Goal: Information Seeking & Learning: Learn about a topic

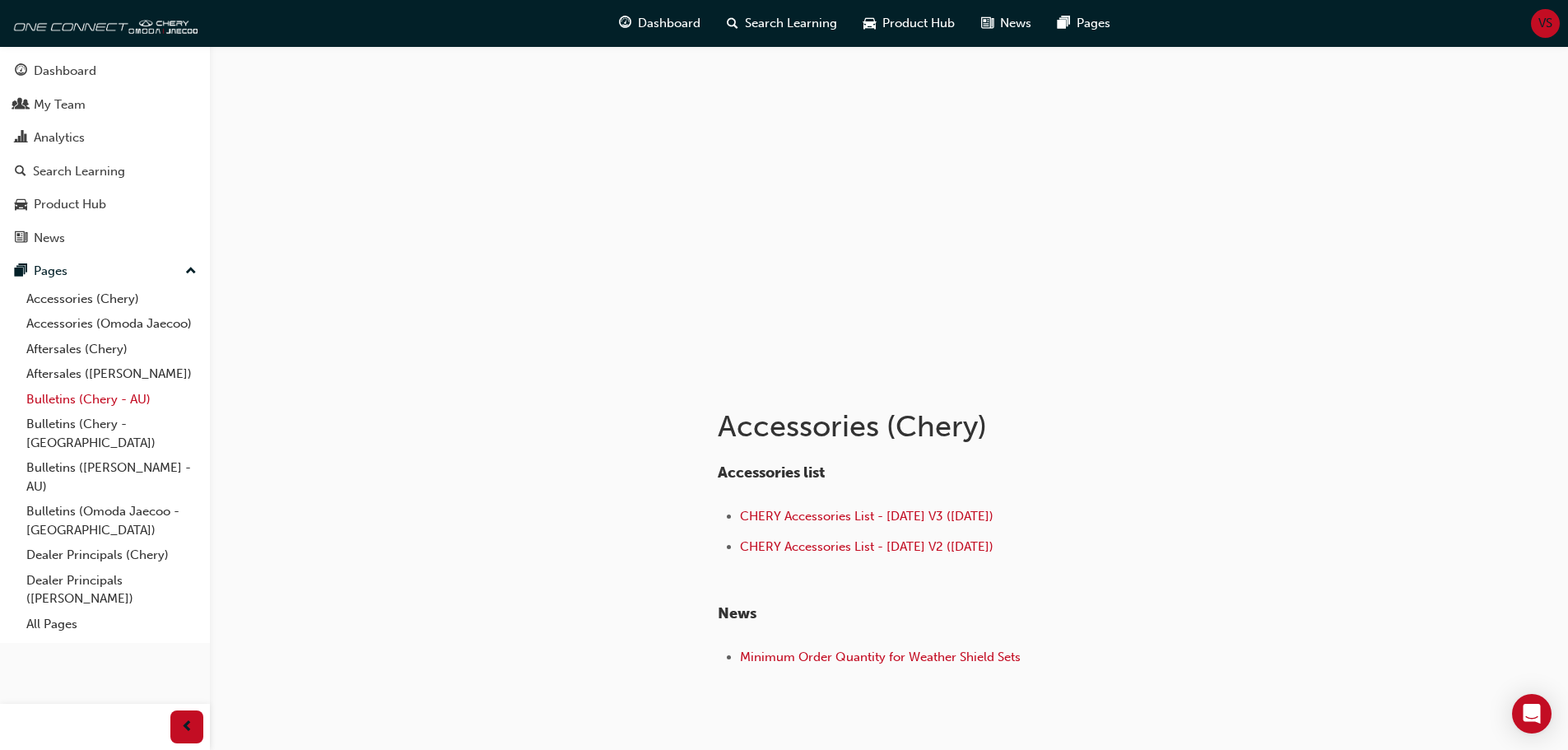
click at [53, 396] on link "Bulletins (Chery - AU)" at bounding box center [111, 399] width 183 height 25
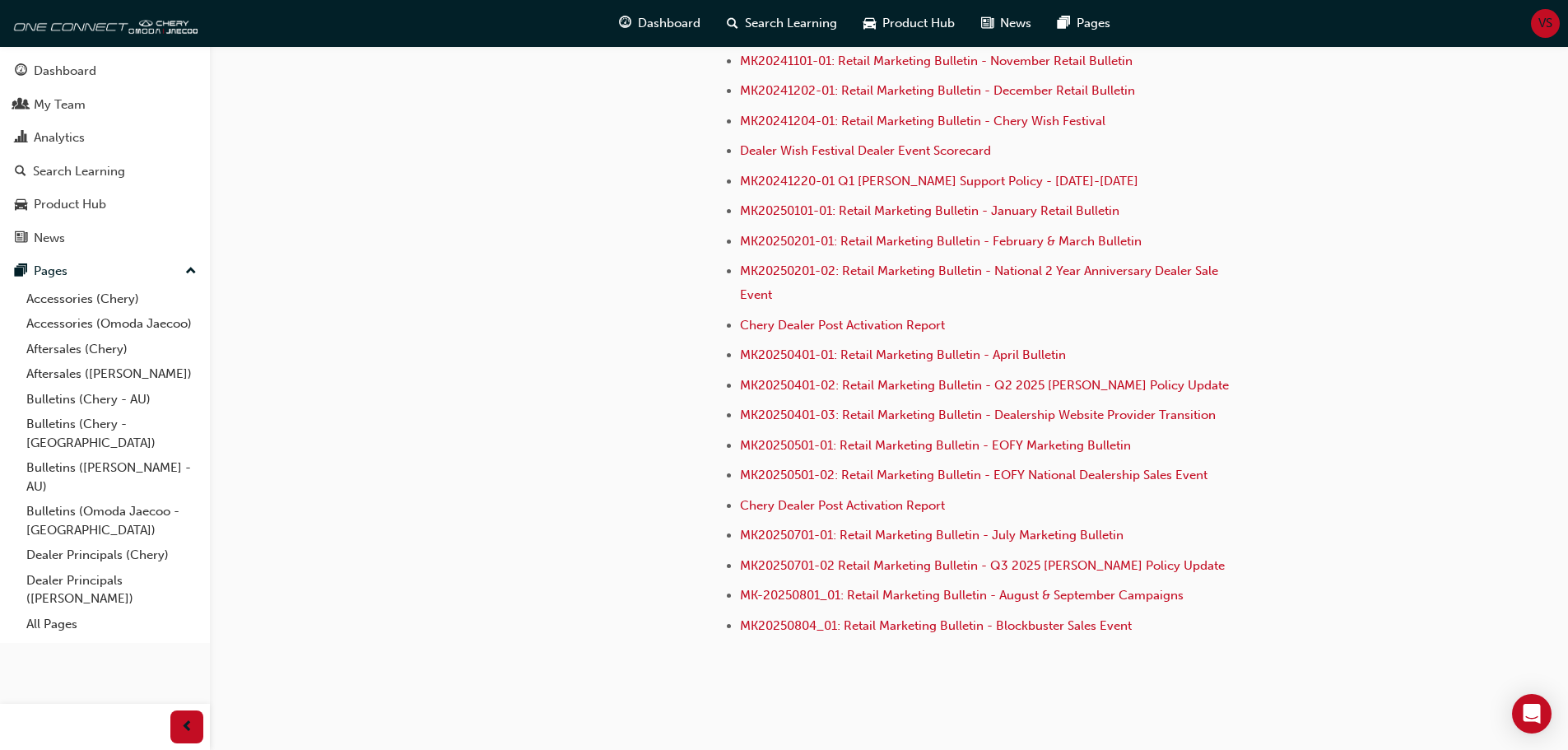
scroll to position [4503, 0]
click at [884, 617] on span "MK20250804_01: Retail Marketing Bulletin - Blockbuster Sales Event" at bounding box center [935, 624] width 392 height 15
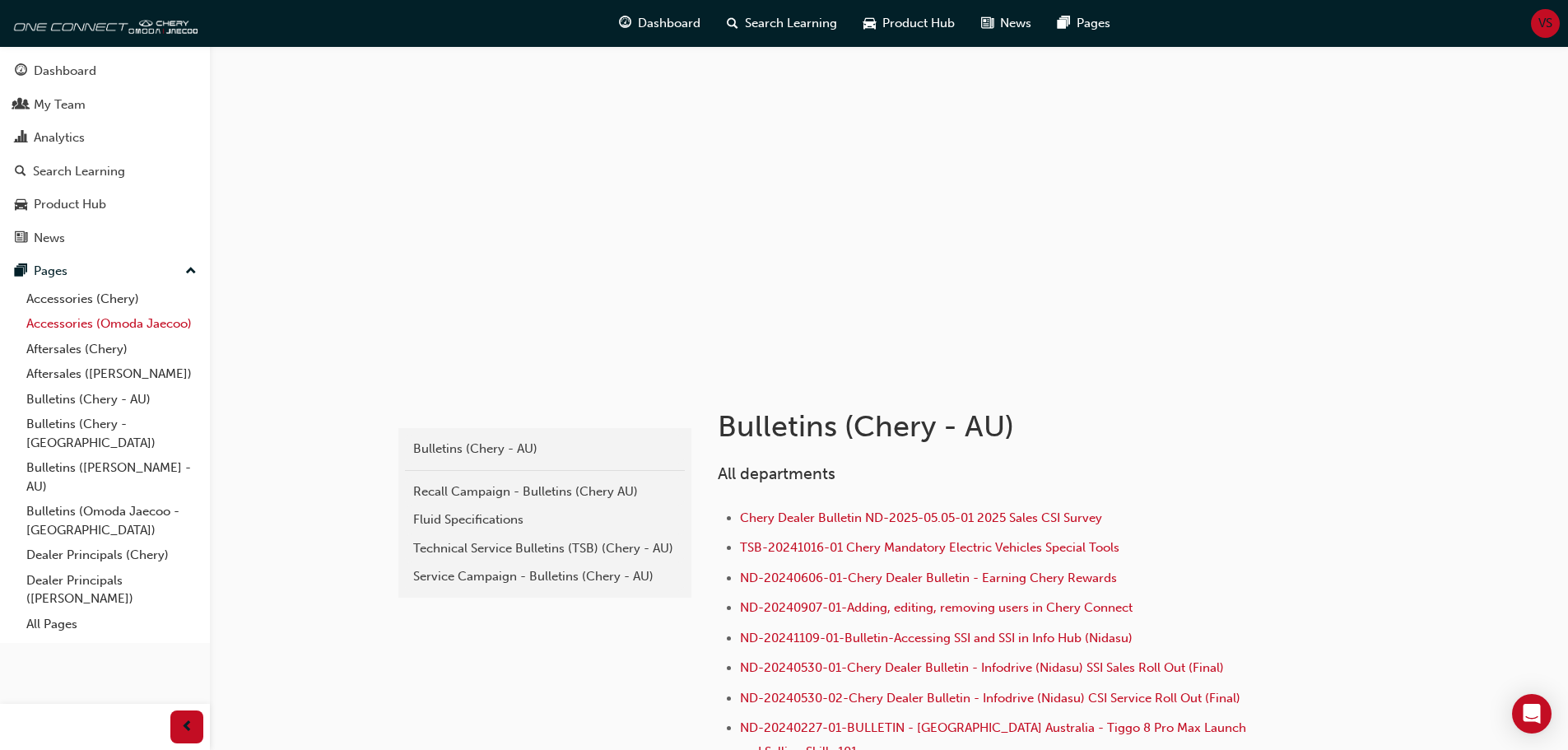
click at [79, 316] on link "Accessories (Omoda Jaecoo)" at bounding box center [111, 323] width 183 height 25
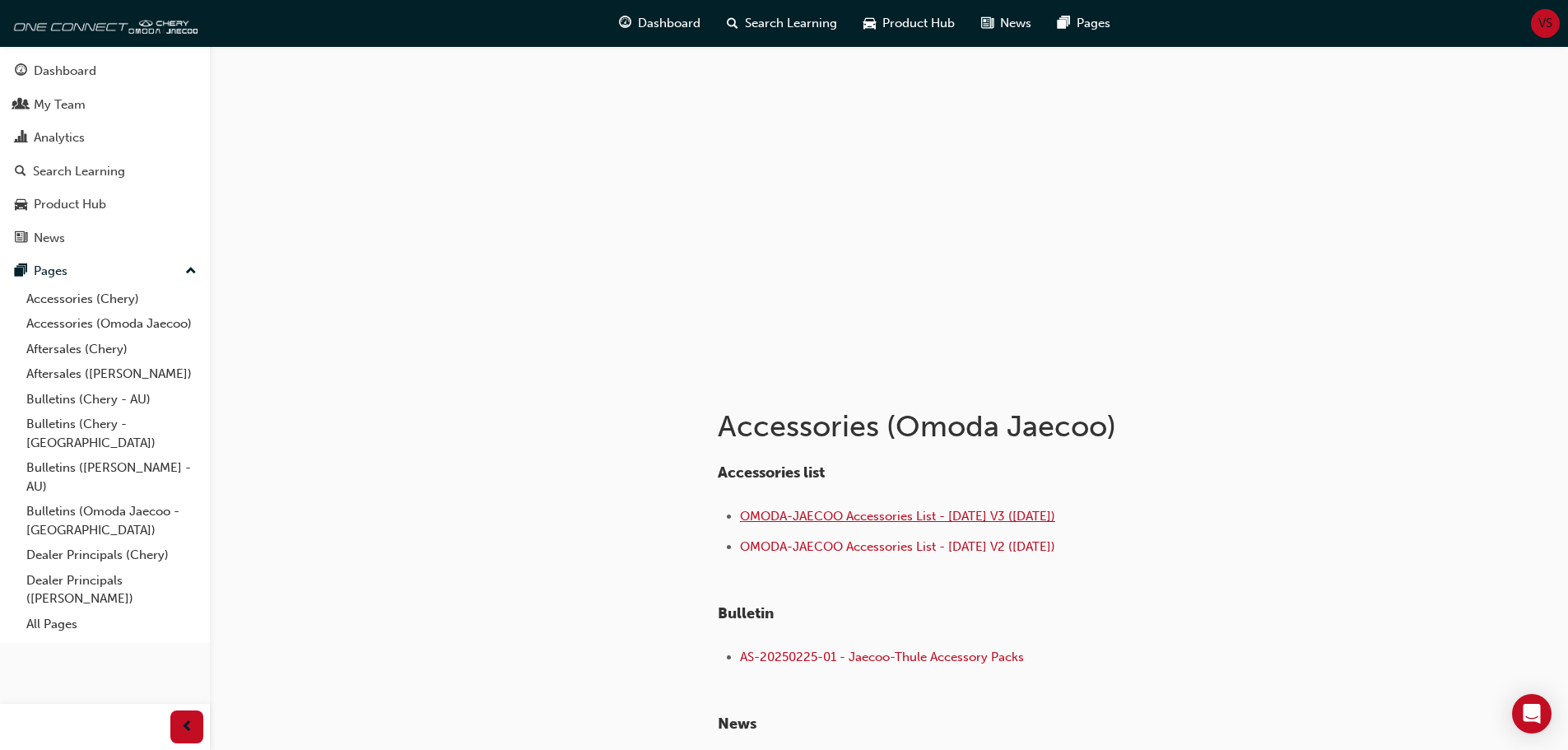
click at [863, 510] on span "OMODA-JAECOO Accessories List - [DATE] V3 ([DATE])" at bounding box center [898, 516] width 315 height 15
